Goal: Communication & Community: Ask a question

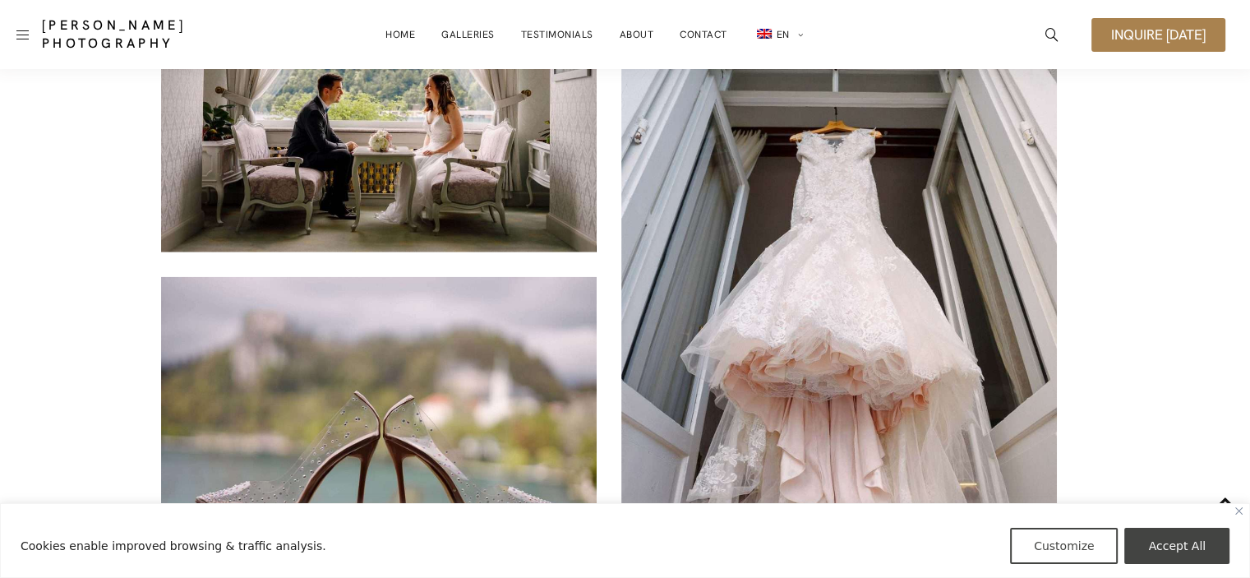
scroll to position [10415, 0]
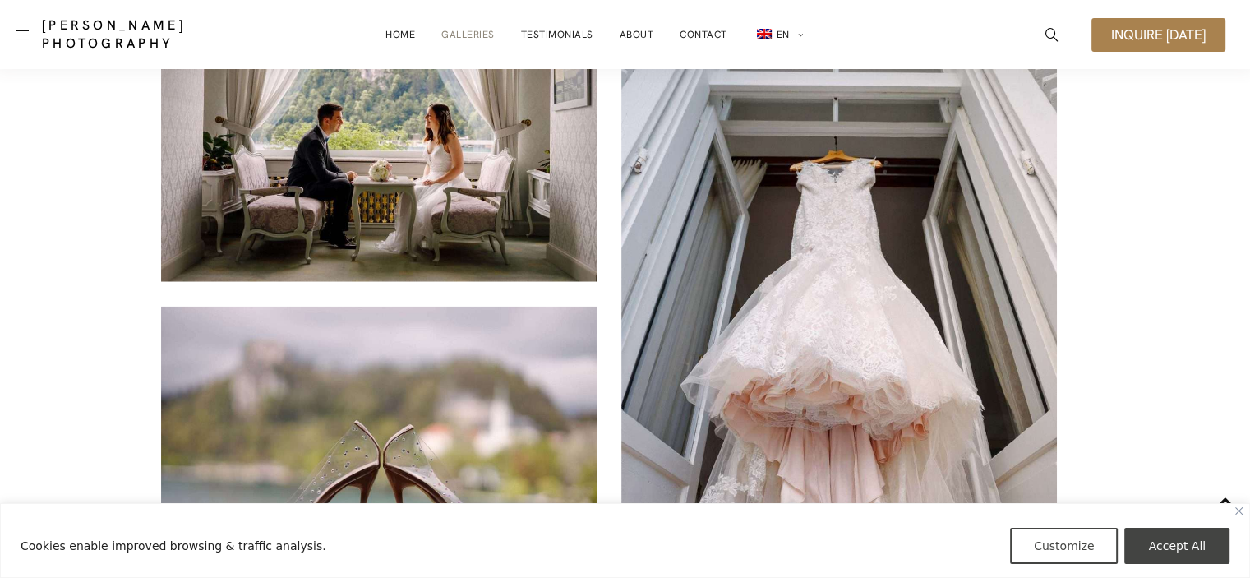
click at [476, 30] on link "Galleries" at bounding box center [467, 34] width 53 height 33
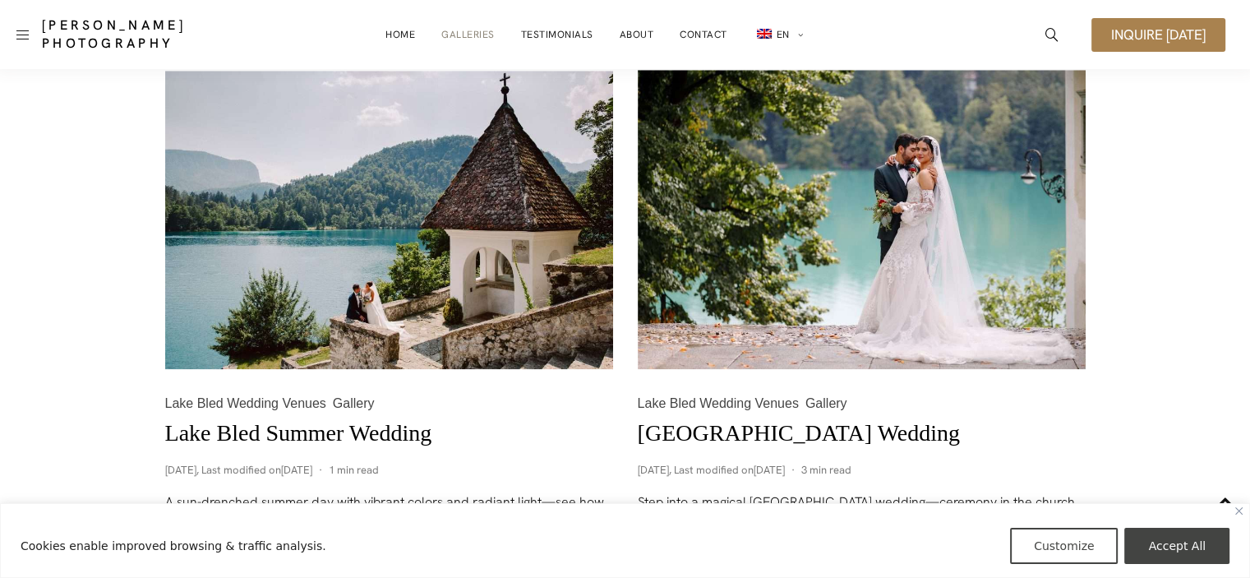
scroll to position [1718, 0]
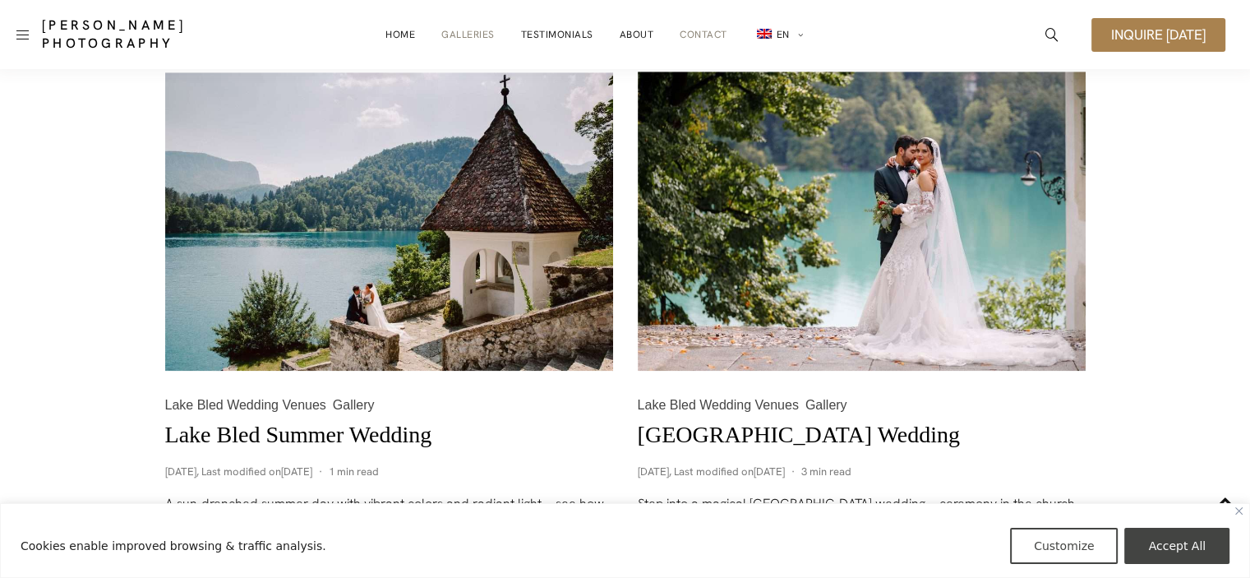
click at [705, 34] on link "Contact" at bounding box center [704, 34] width 48 height 33
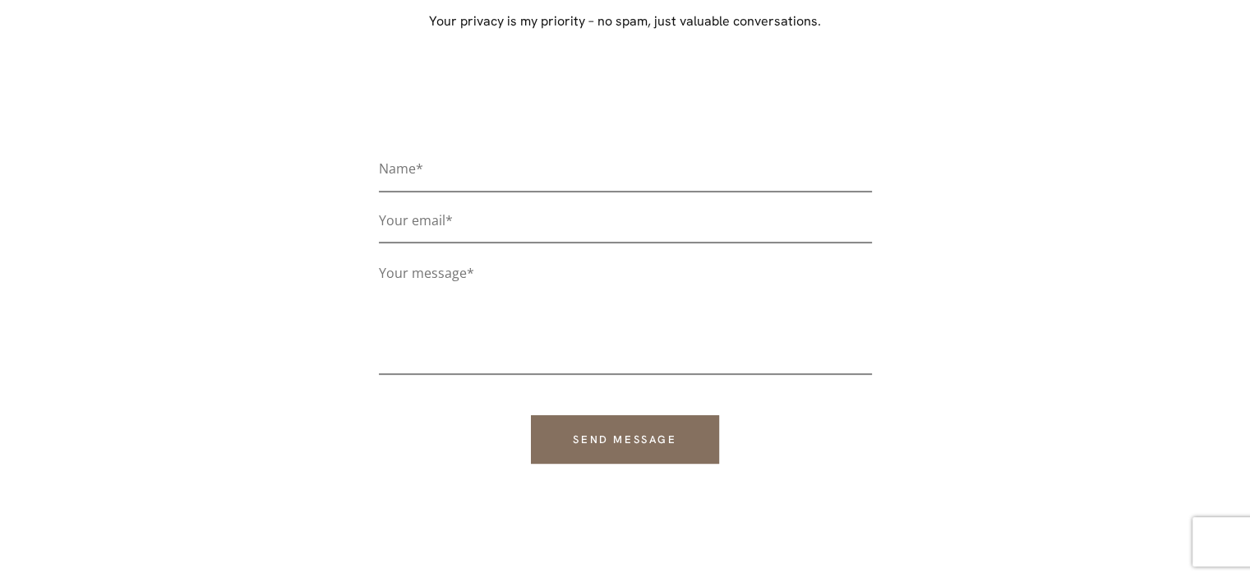
scroll to position [329, 0]
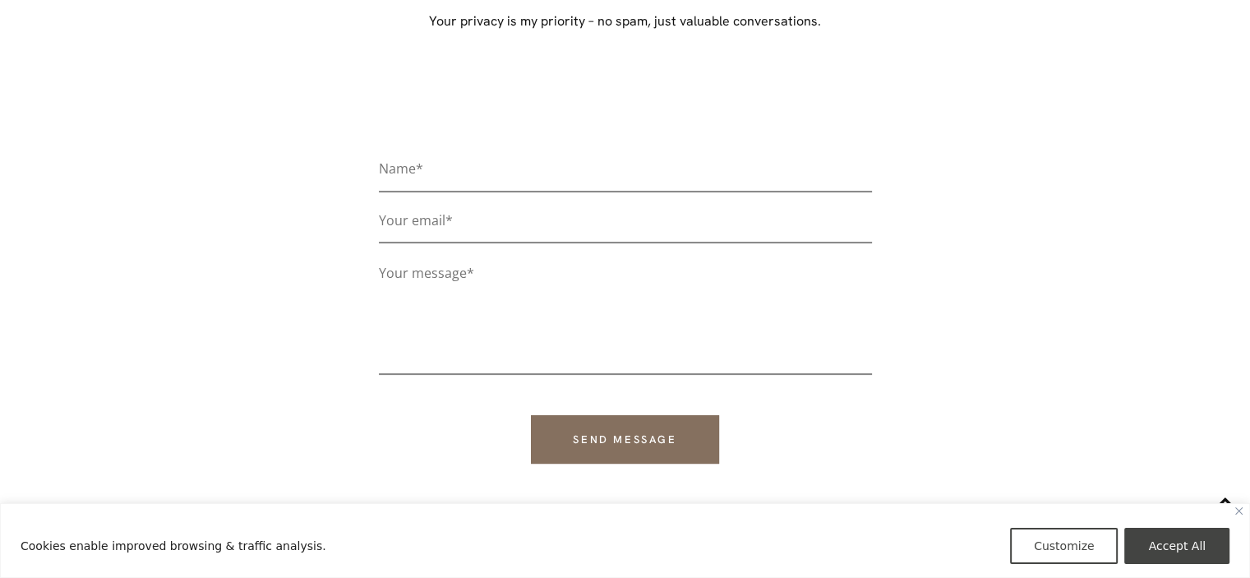
click at [438, 149] on div "Name* Your email* Your message* Send message" at bounding box center [626, 318] width 822 height 455
click at [444, 168] on input "Contact form" at bounding box center [625, 174] width 493 height 35
type input "g"
type input "Gloria Burjek"
click at [406, 224] on input "Contact form" at bounding box center [625, 226] width 493 height 35
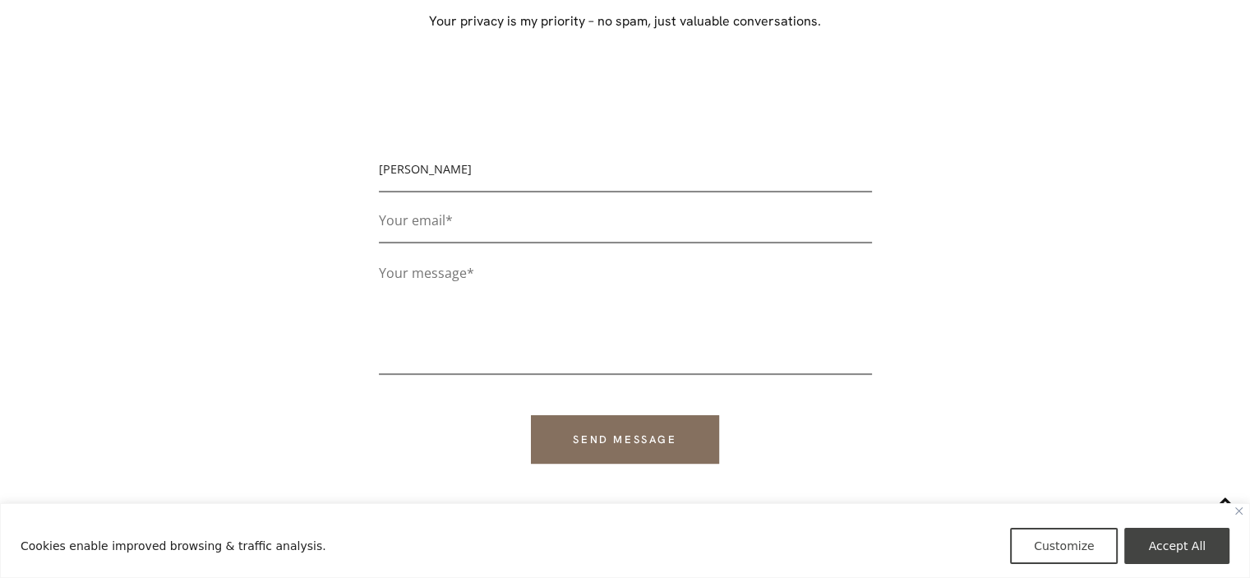
type input "gloria.burjek@gmail.com"
click at [398, 279] on textarea "Contact form" at bounding box center [625, 317] width 493 height 115
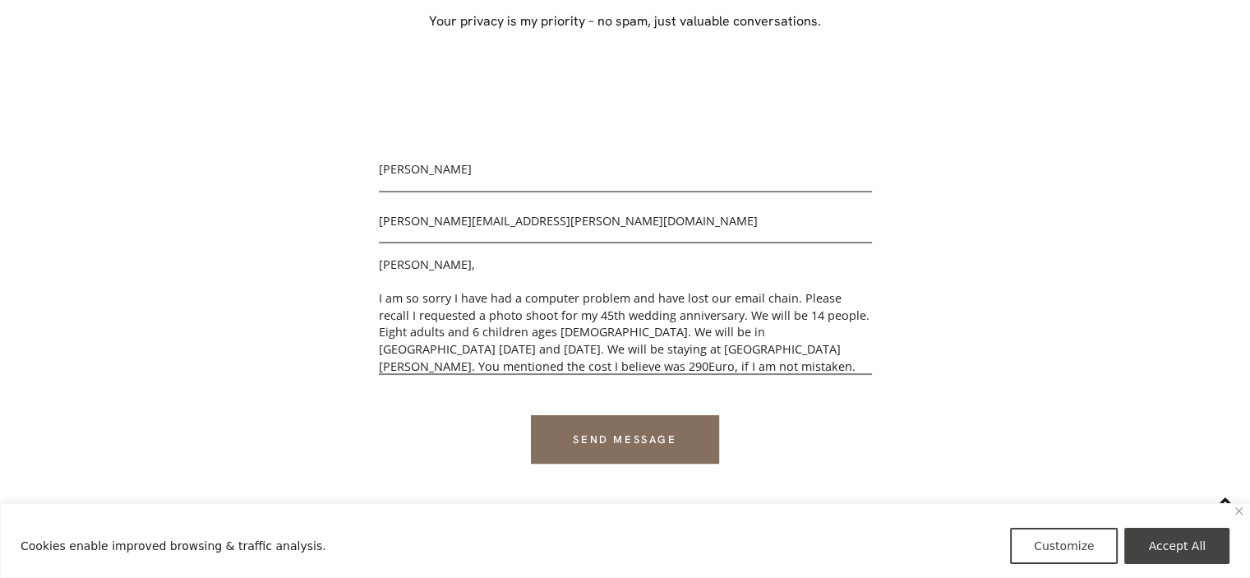
scroll to position [25, 0]
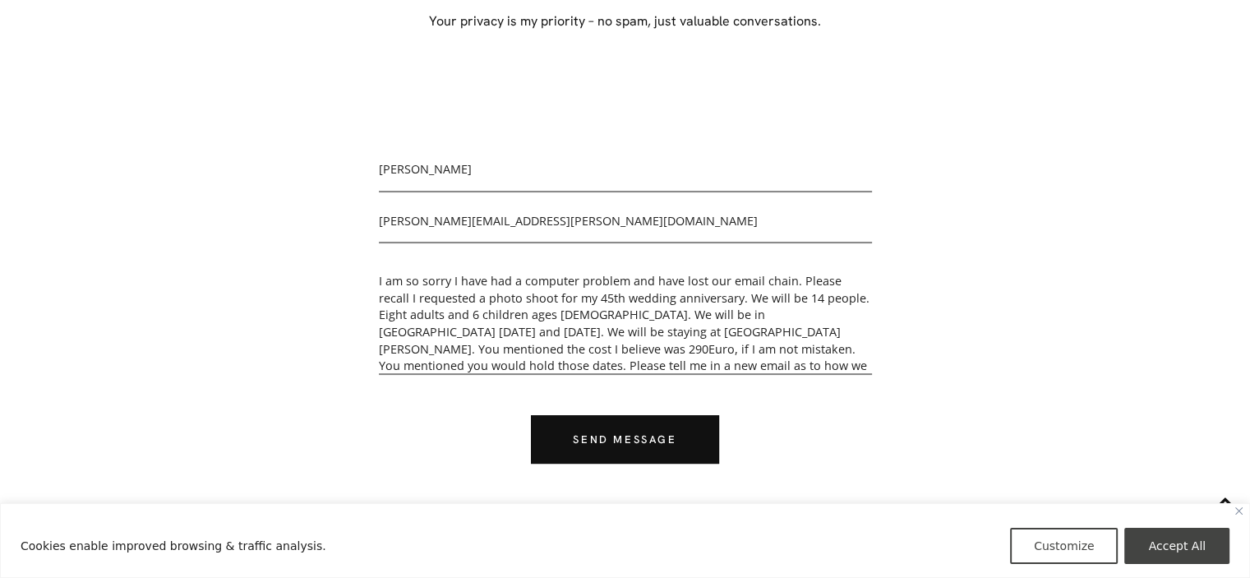
type textarea "Damian, I am so sorry I have had a computer problem and have lost our email cha…"
click at [626, 425] on input "Send message" at bounding box center [624, 439] width 187 height 48
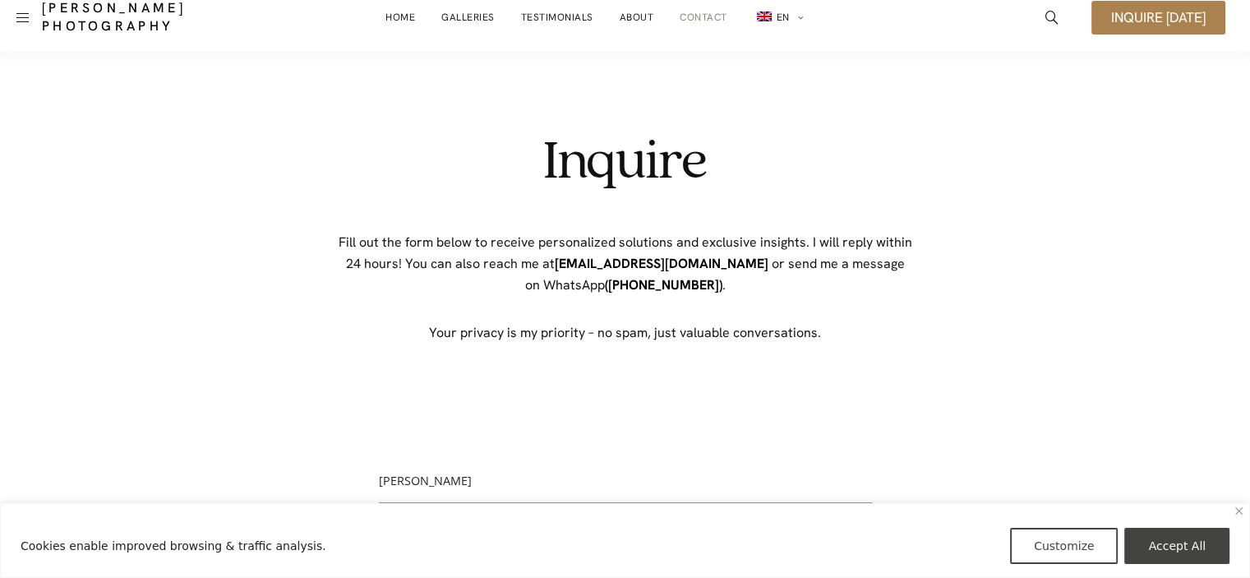
scroll to position [0, 0]
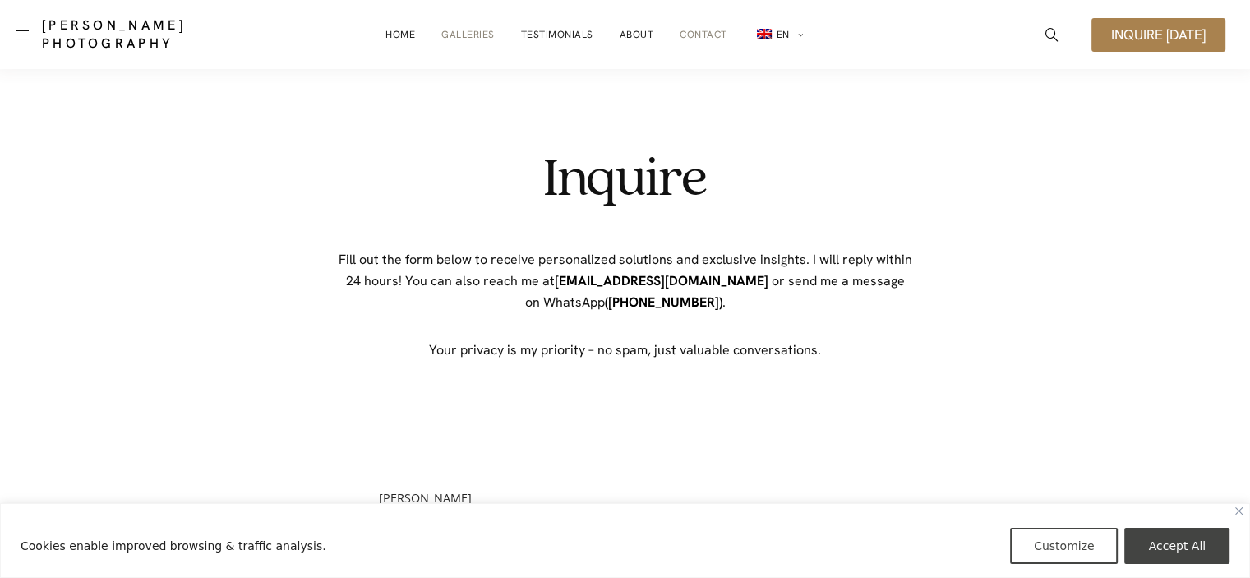
click at [473, 35] on link "Galleries" at bounding box center [467, 34] width 53 height 33
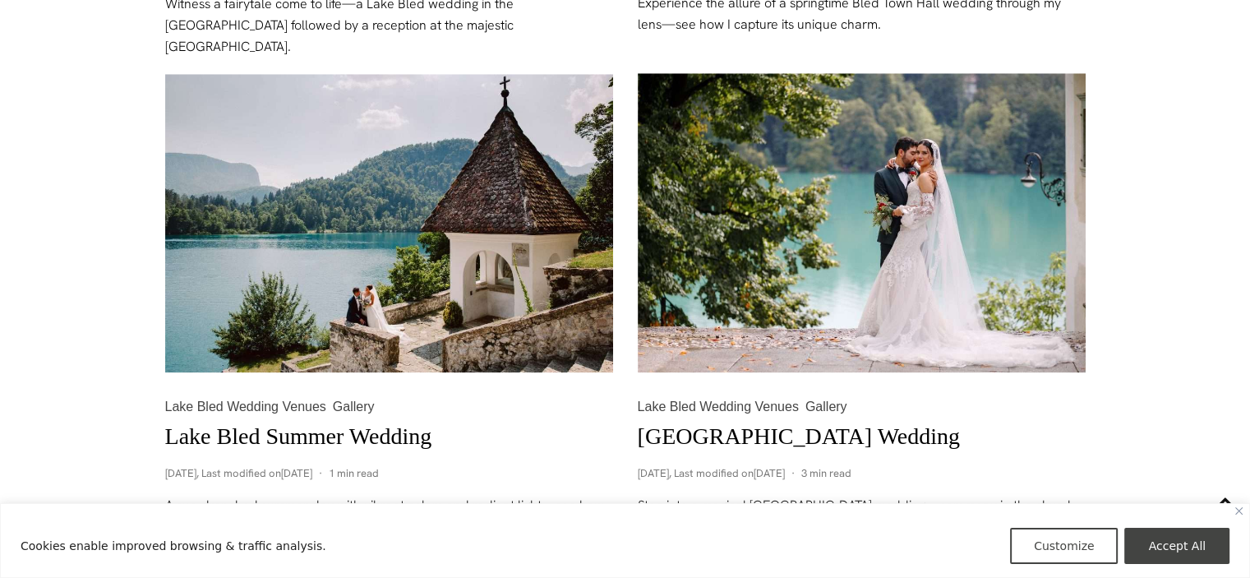
scroll to position [1726, 0]
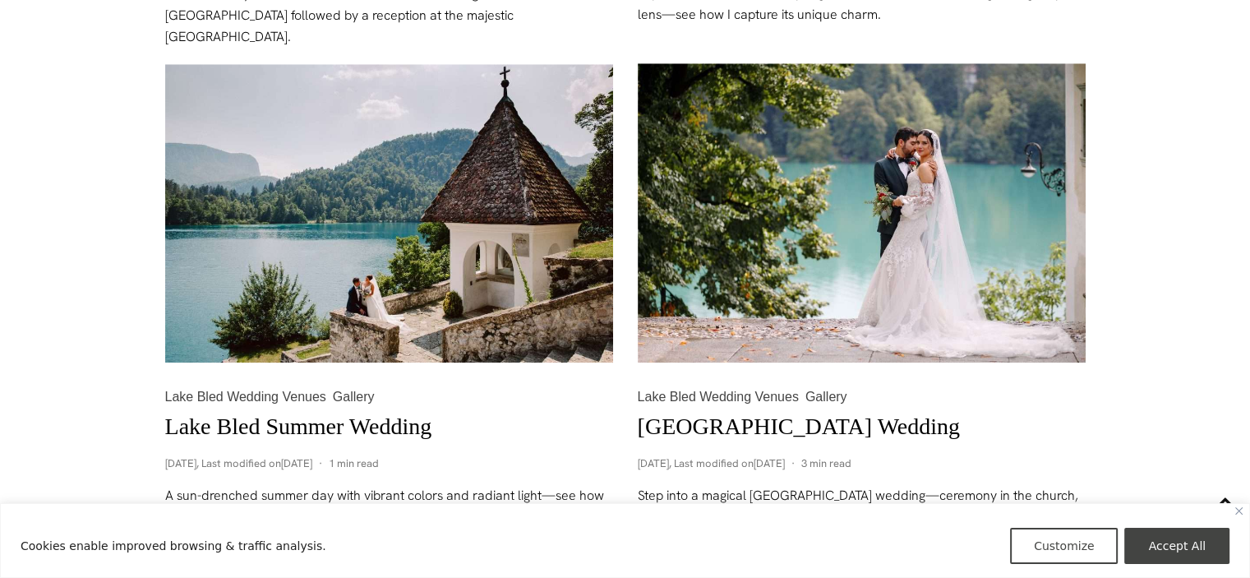
click at [316, 423] on link "Lake Bled Summer Wedding" at bounding box center [298, 425] width 267 height 25
click at [279, 327] on img at bounding box center [389, 213] width 448 height 298
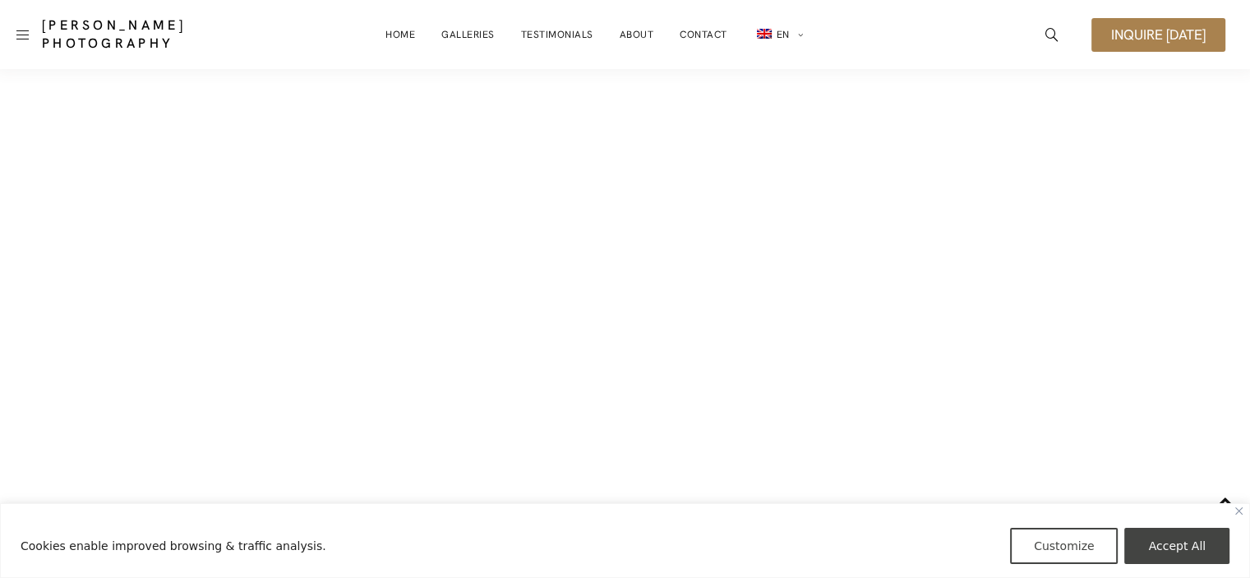
scroll to position [10559, 0]
